Goal: Navigation & Orientation: Find specific page/section

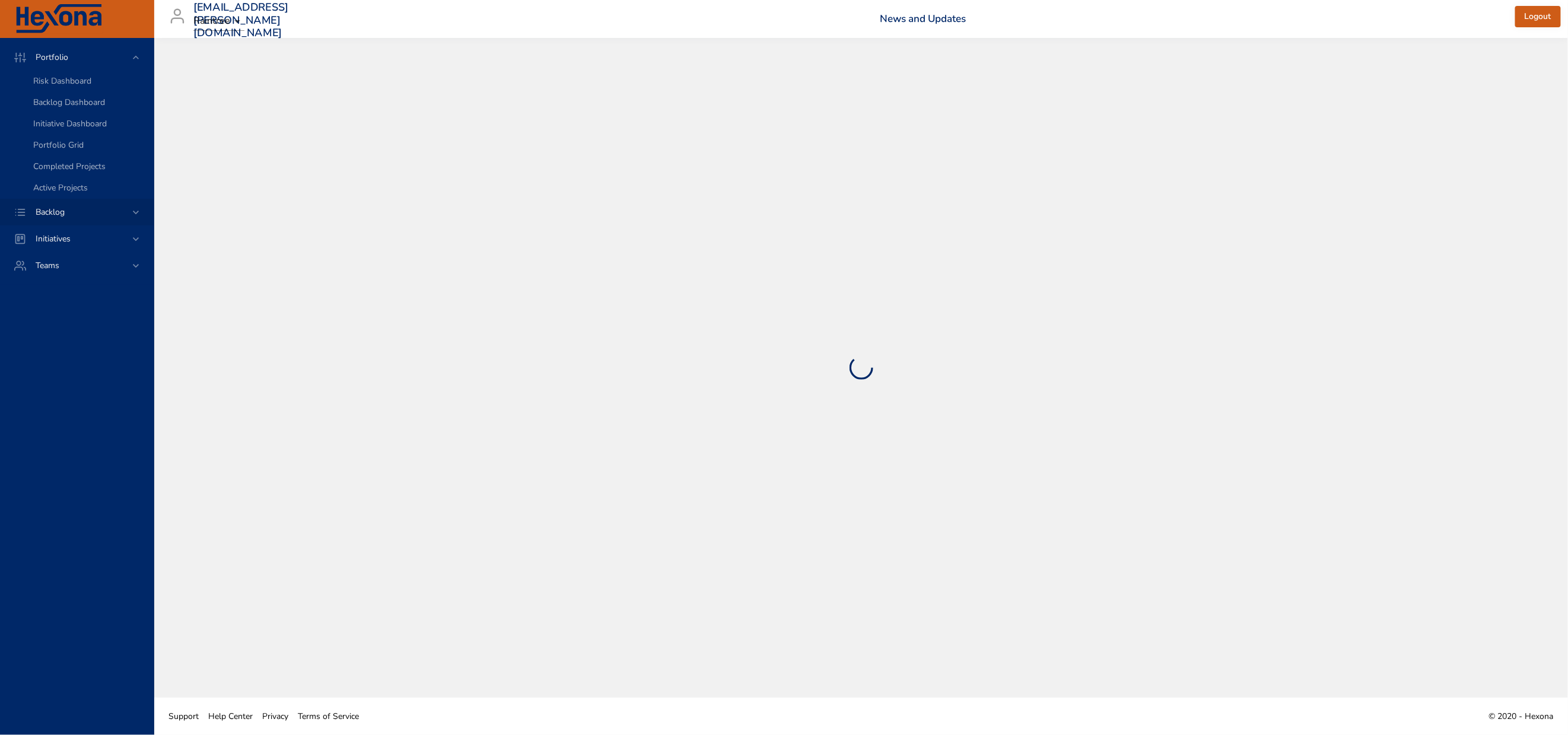
click at [62, 218] on span "Backlog" at bounding box center [50, 212] width 48 height 11
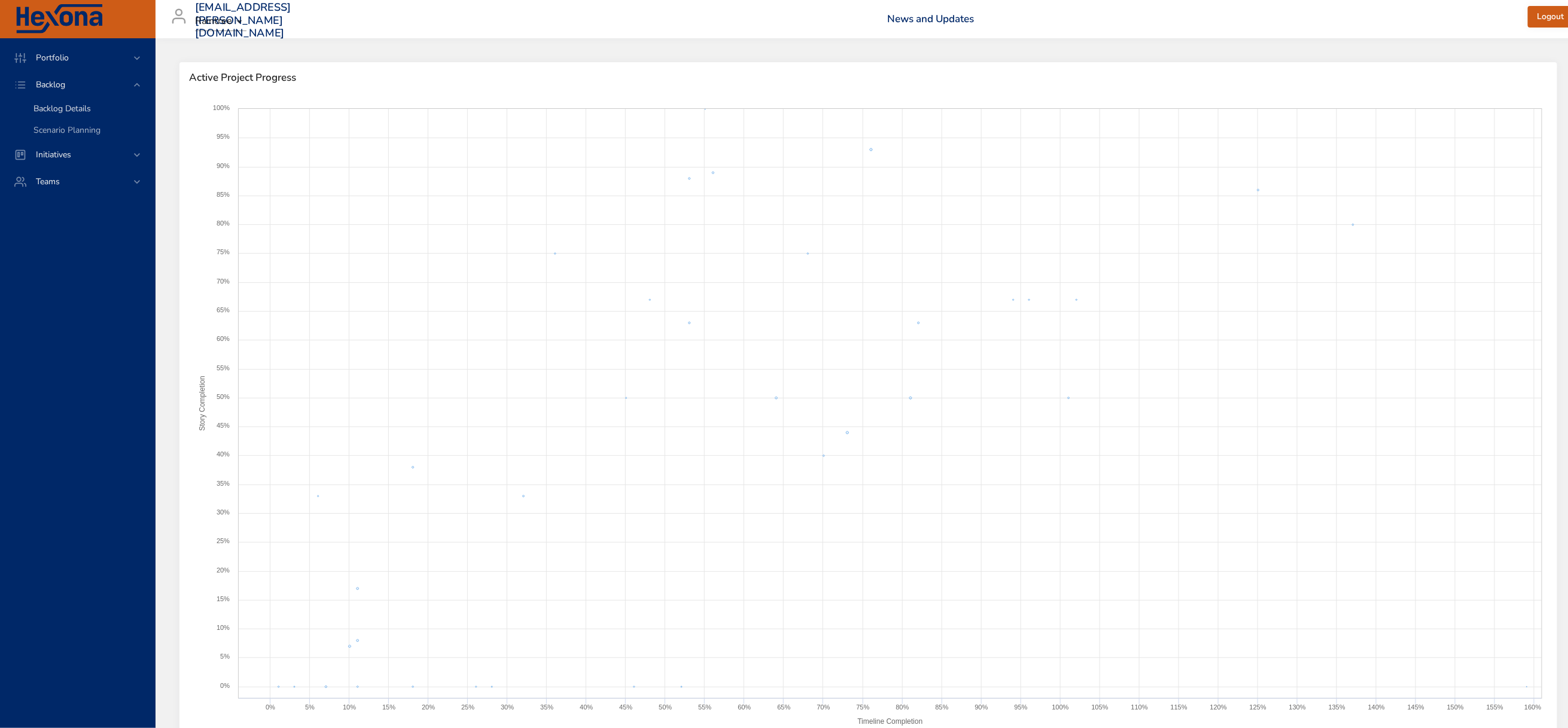
click at [52, 114] on span "Backlog Details" at bounding box center [62, 109] width 57 height 11
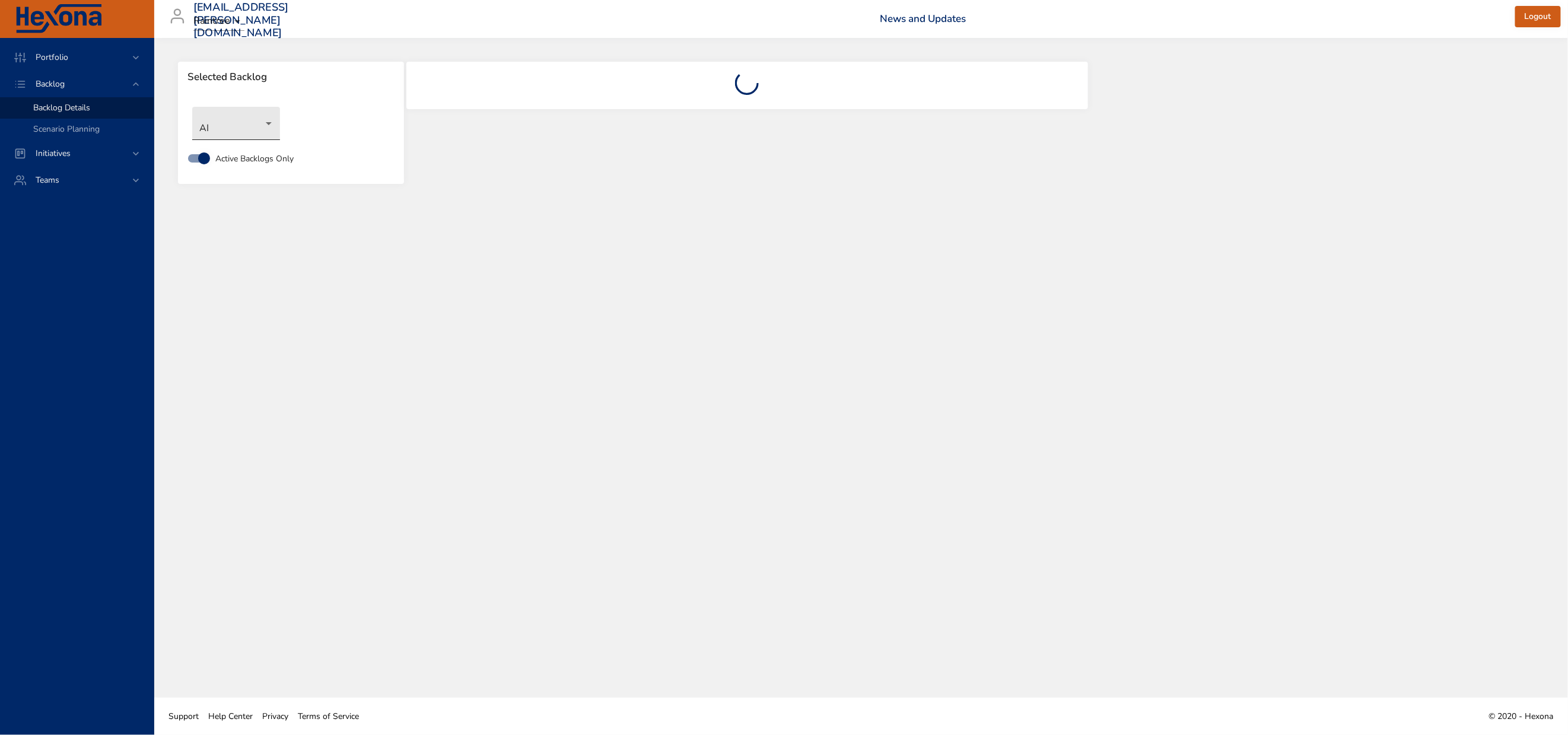
click at [245, 135] on body "Portfolio Backlog Backlog Details Scenario Planning Initiatives Teams [EMAIL_AD…" at bounding box center [784, 368] width 1568 height 735
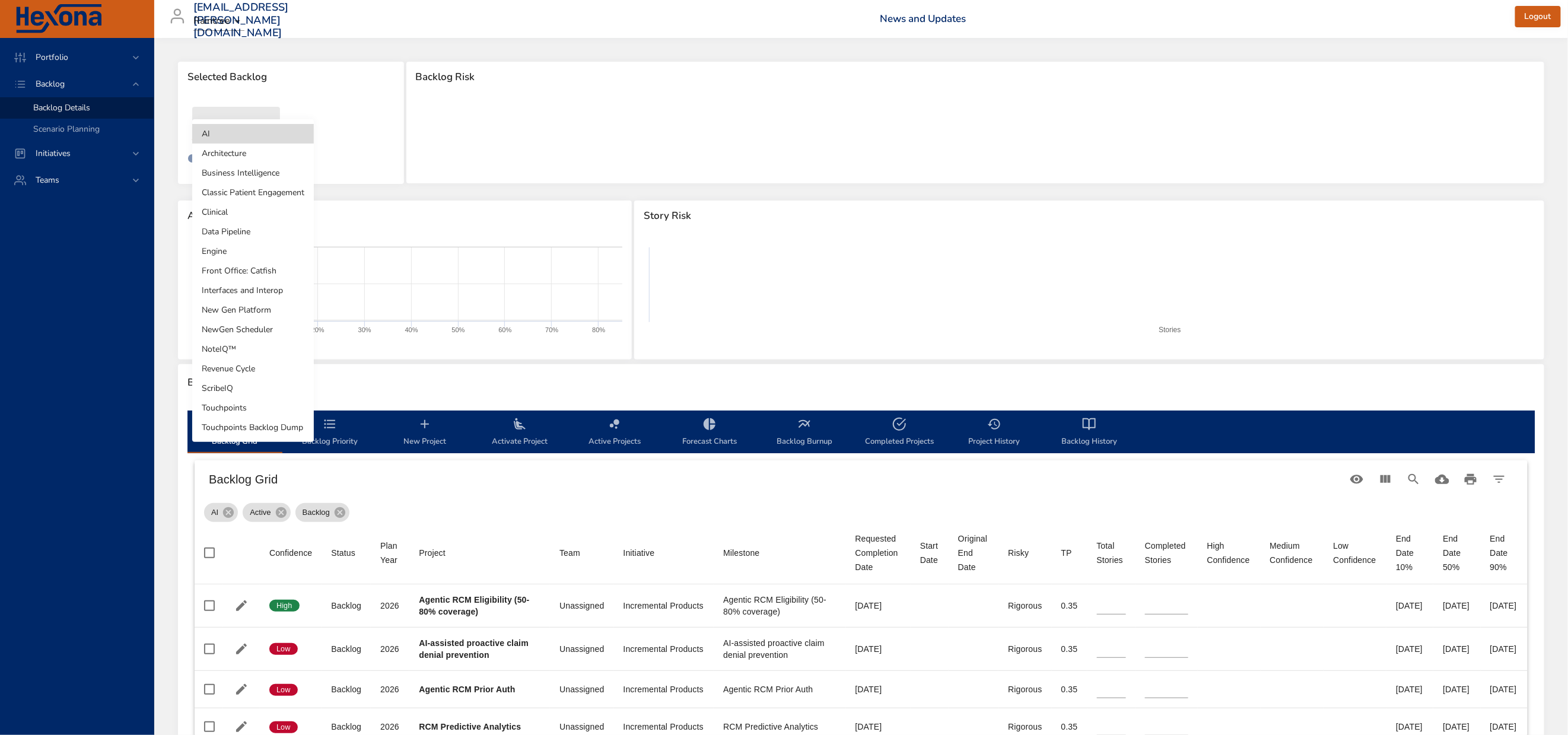
click at [253, 330] on li "NewGen Scheduler" at bounding box center [253, 330] width 122 height 20
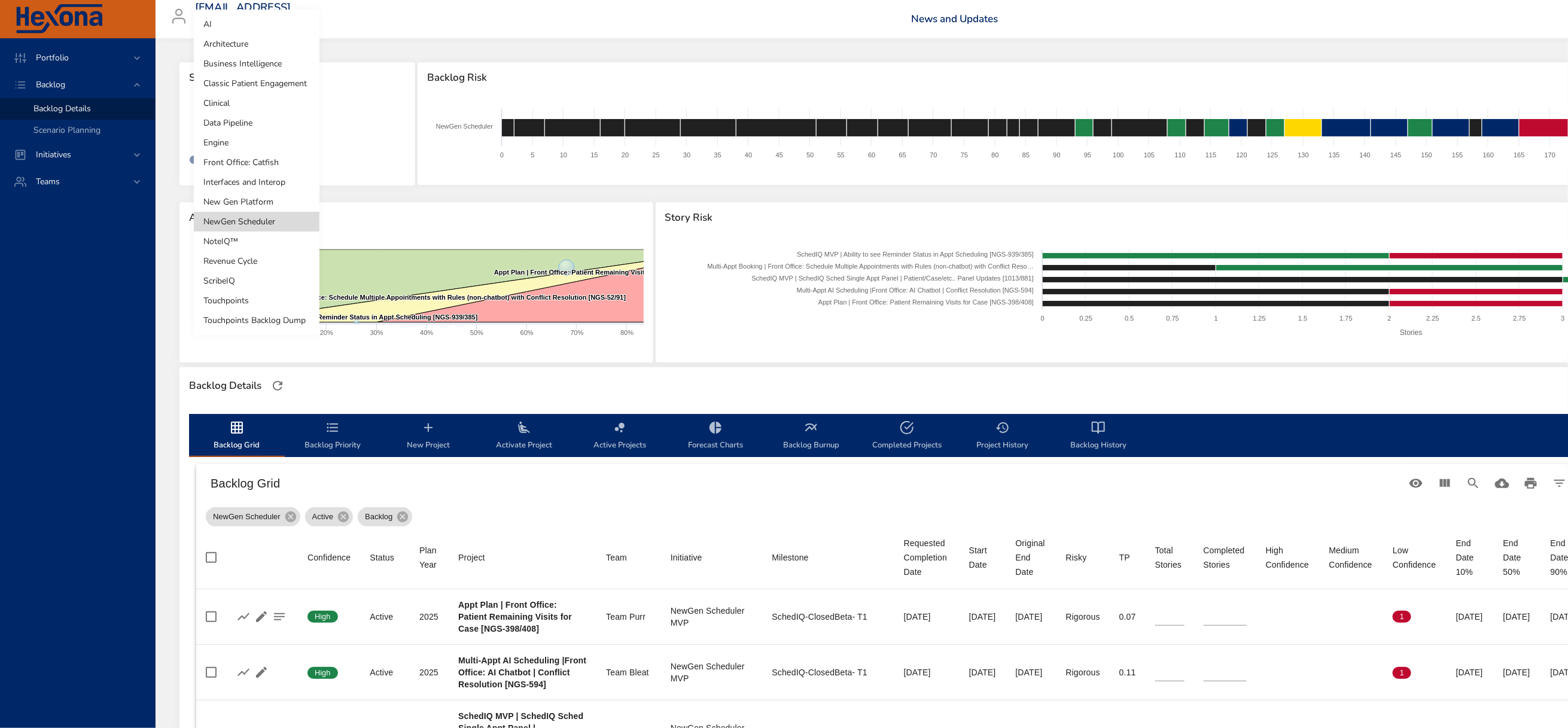
click at [255, 134] on body "Portfolio Backlog Backlog Details Scenario Planning Initiatives Teams [EMAIL_AD…" at bounding box center [784, 364] width 1568 height 728
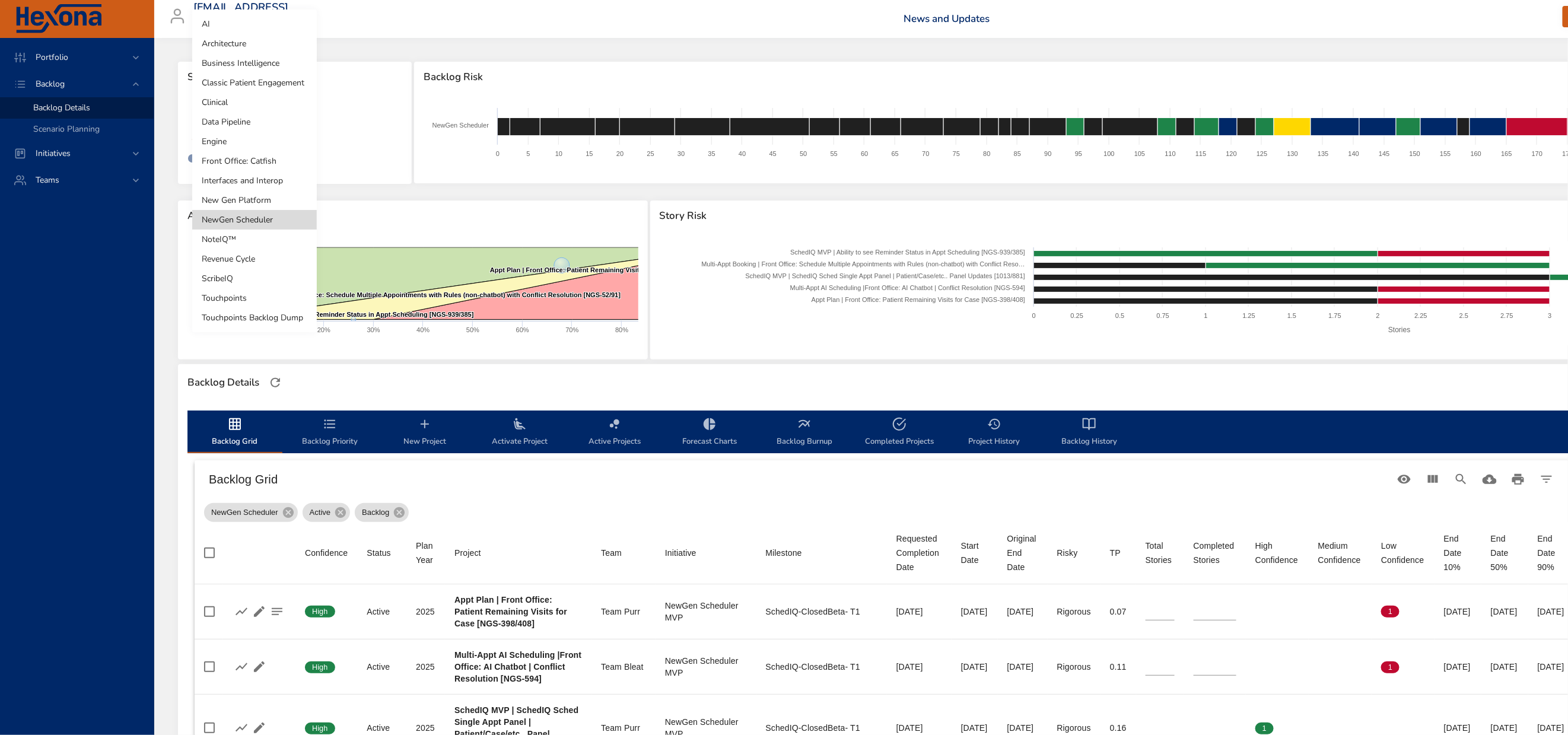
click at [227, 298] on li "Touchpoints" at bounding box center [255, 298] width 125 height 20
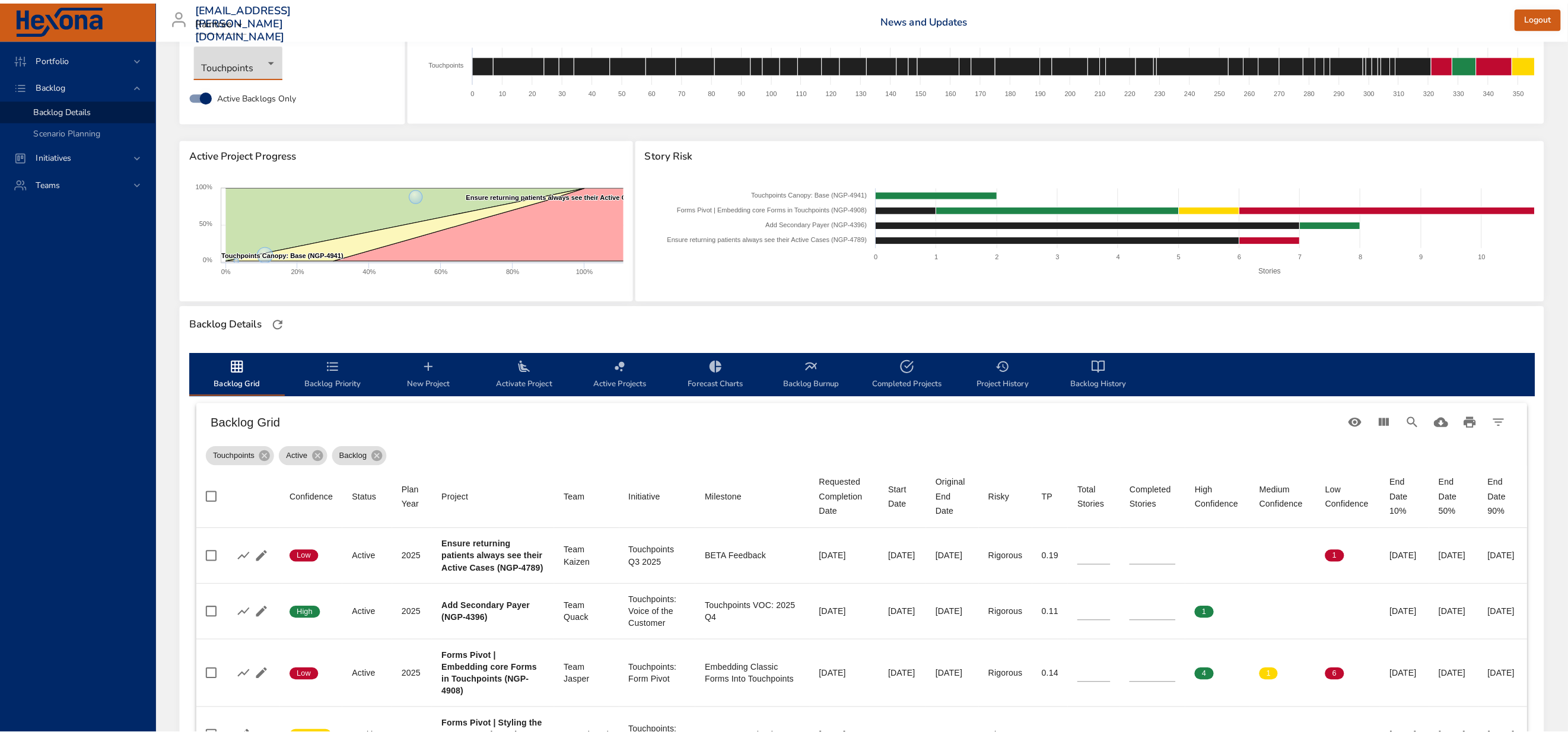
scroll to position [0, 10]
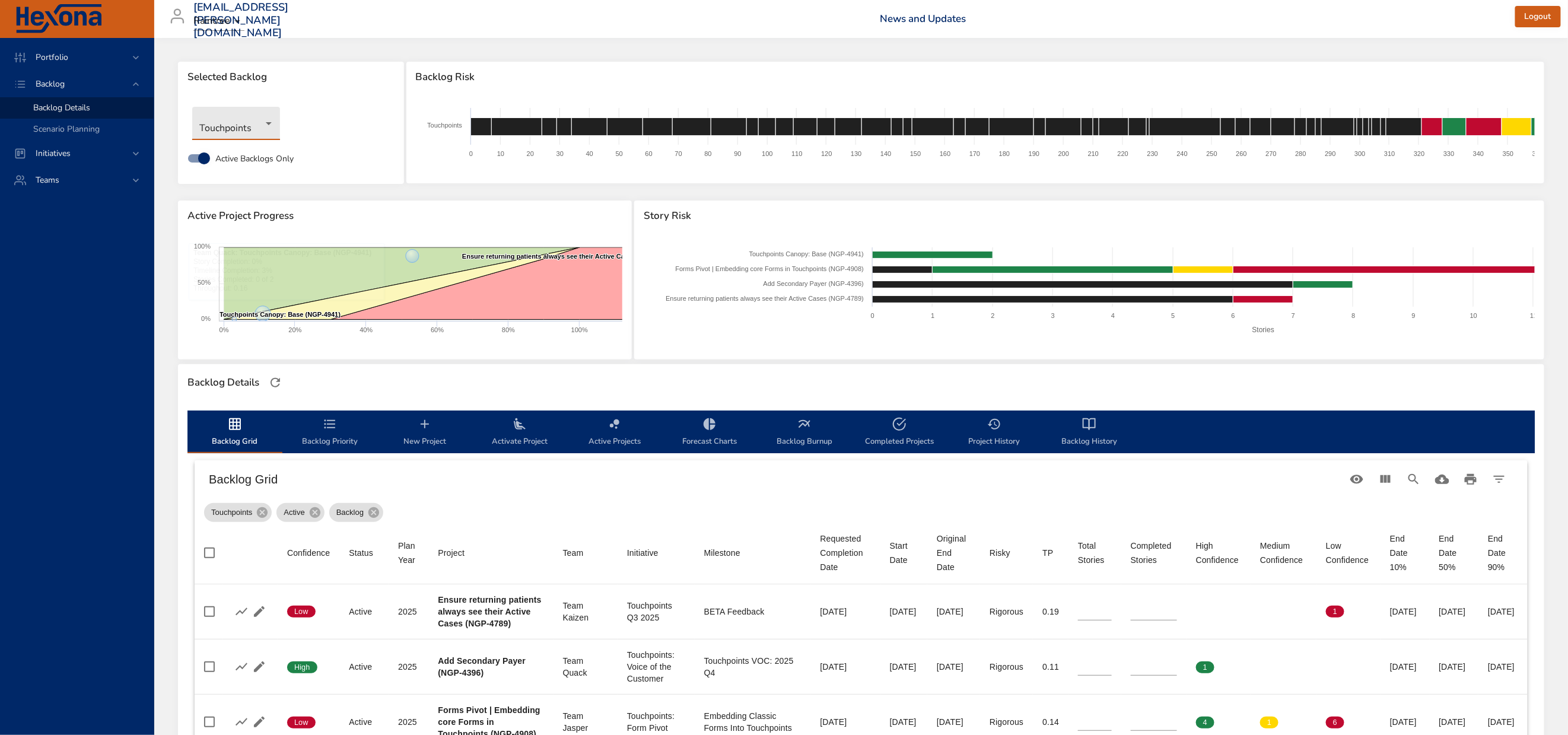
click at [215, 138] on body "Portfolio Backlog Backlog Details Scenario Planning Initiatives Teams [EMAIL_AD…" at bounding box center [784, 368] width 1568 height 735
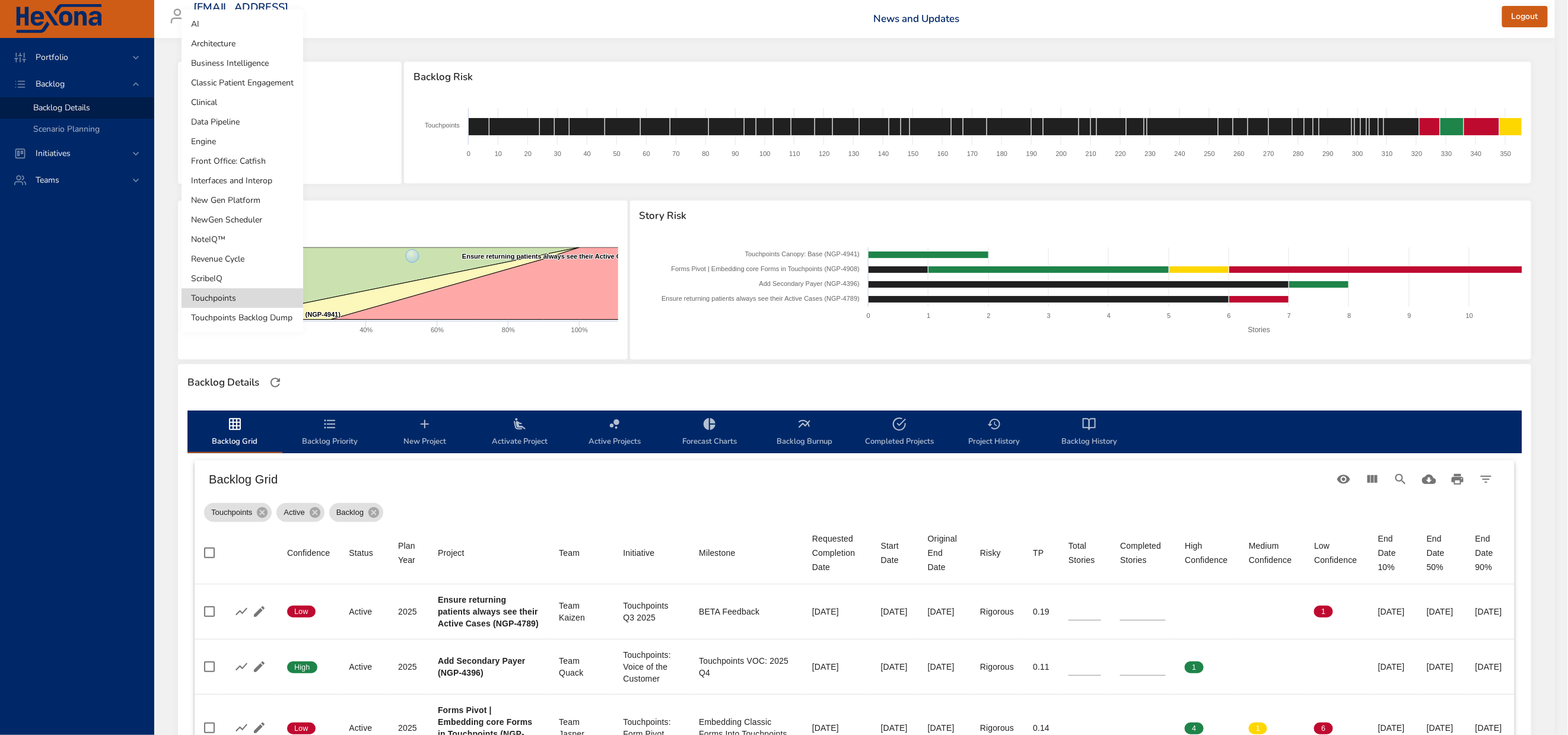
click at [220, 218] on li "NewGen Scheduler" at bounding box center [242, 220] width 122 height 20
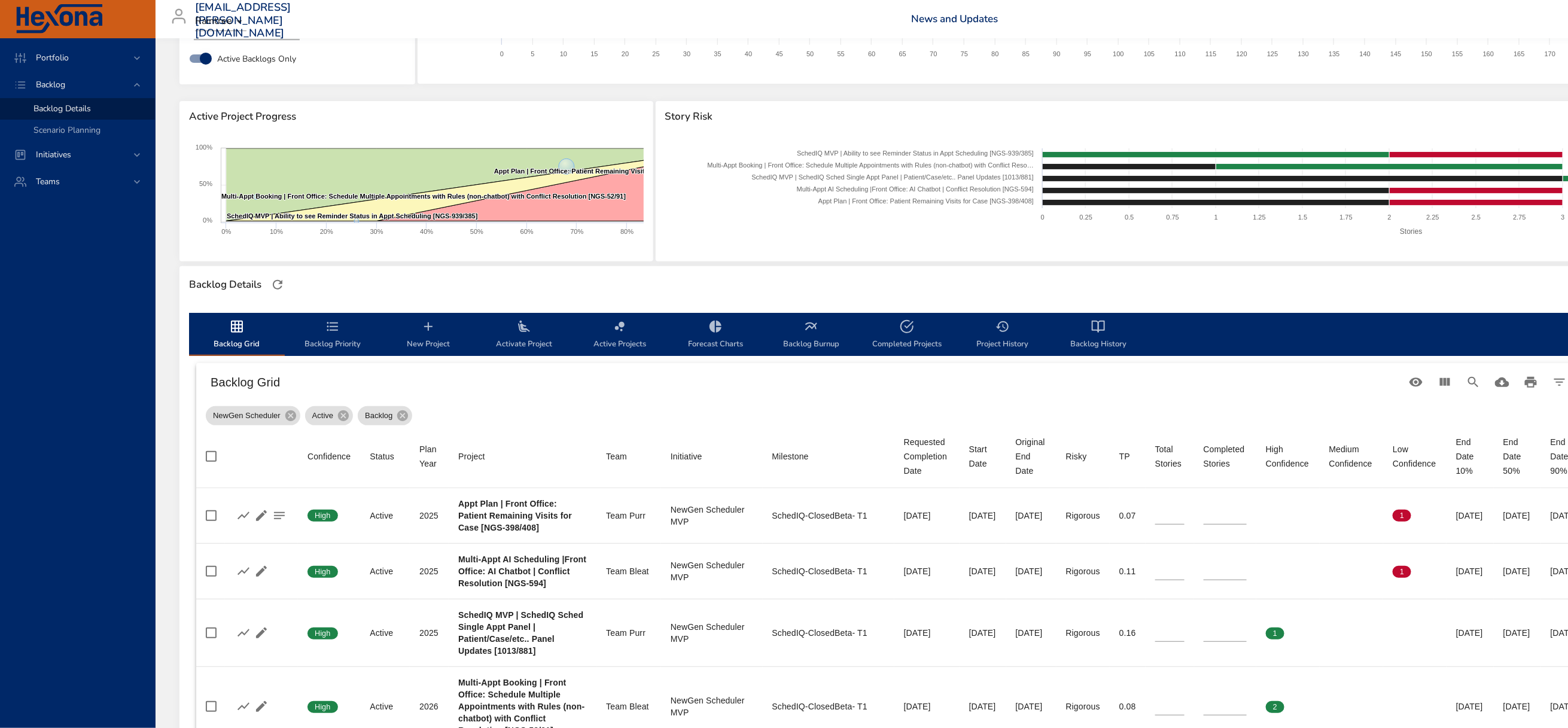
scroll to position [49, 0]
